Goal: Find specific page/section: Find specific page/section

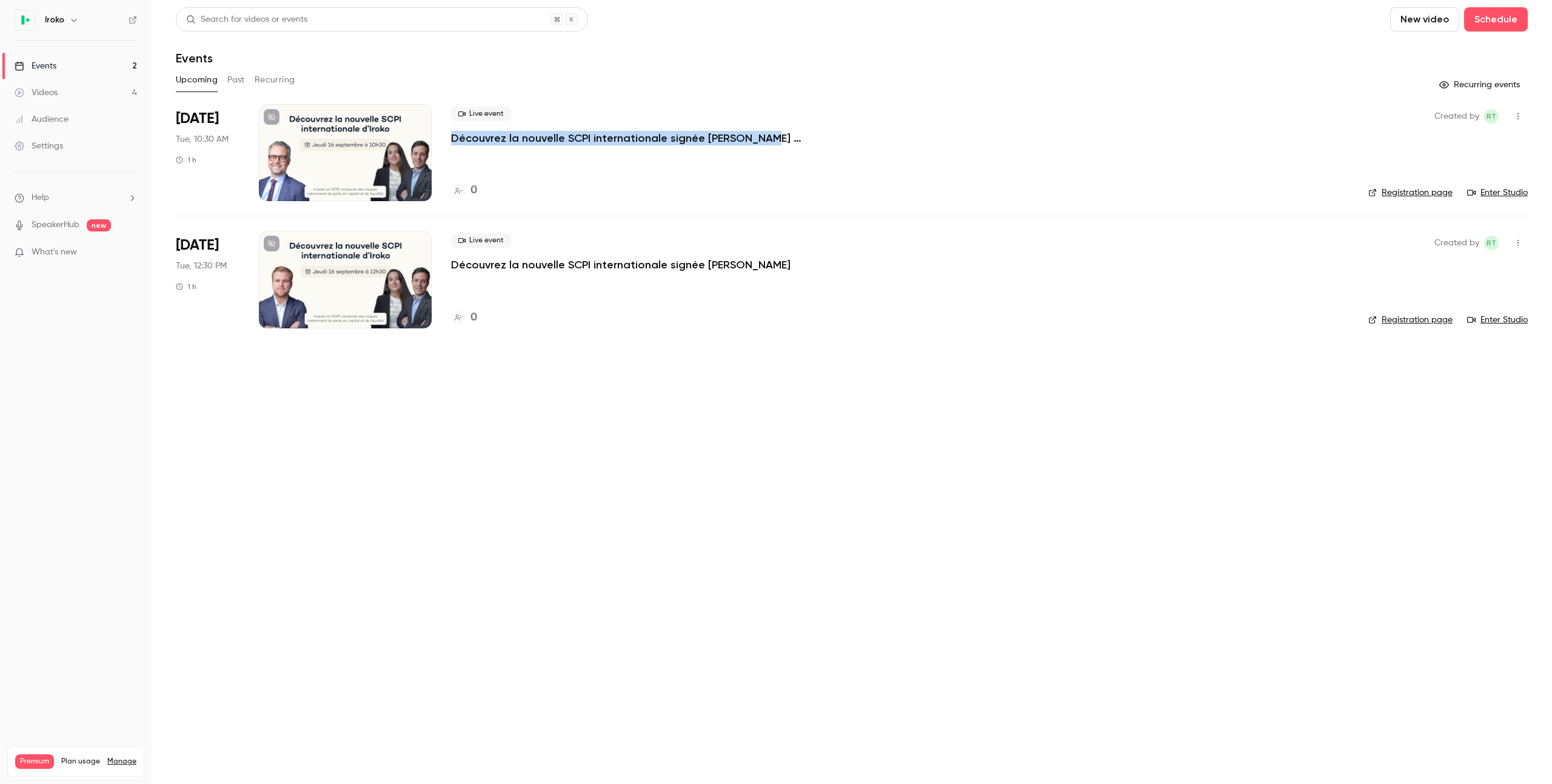
click at [507, 265] on p "Découvrez la nouvelle SCPI internationale signée Iroko" at bounding box center [620, 264] width 339 height 14
